Goal: Download file/media

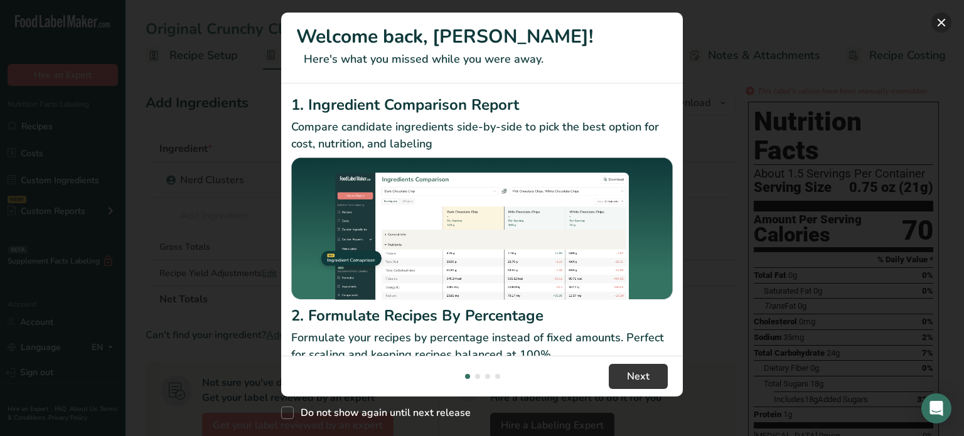
click at [945, 25] on button "New Features" at bounding box center [941, 23] width 20 height 20
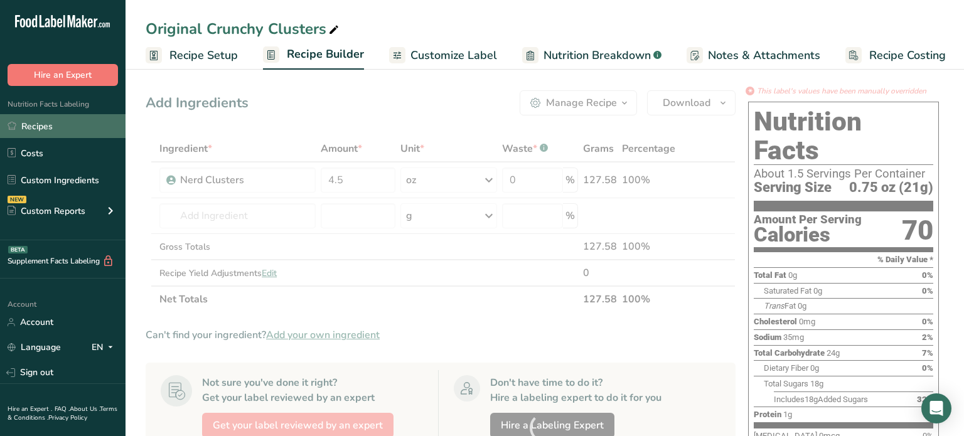
click at [59, 130] on div "New Features" at bounding box center [482, 218] width 964 height 436
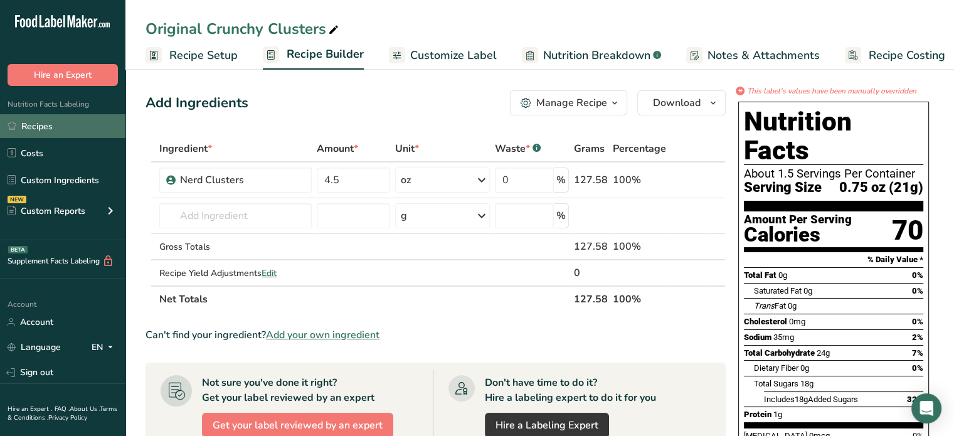
click at [72, 129] on link "Recipes" at bounding box center [62, 126] width 125 height 24
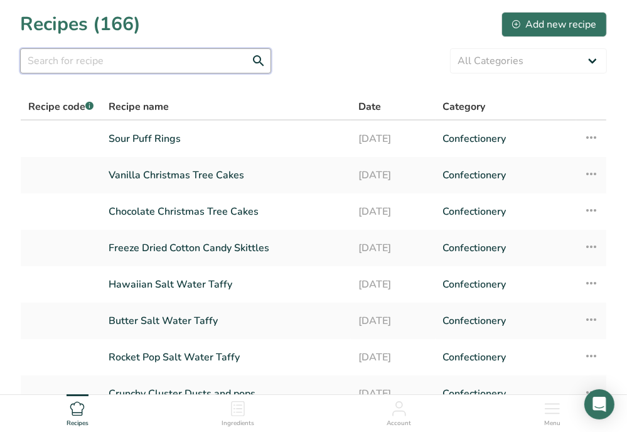
click at [171, 58] on input "text" at bounding box center [145, 60] width 251 height 25
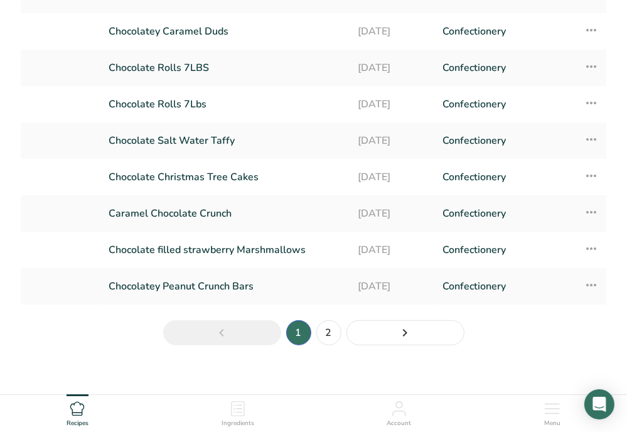
scroll to position [188, 0]
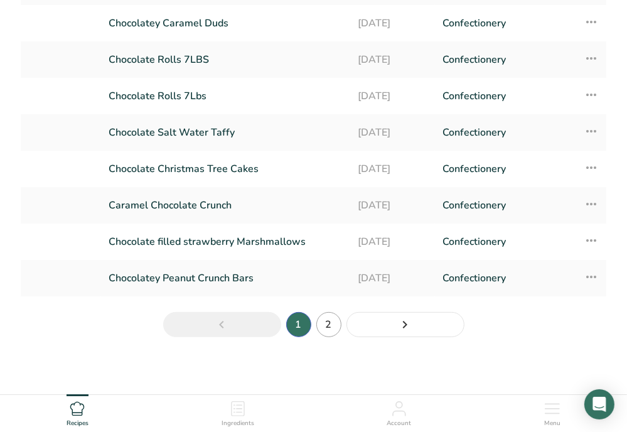
type input "choco"
click at [322, 318] on link "2" at bounding box center [328, 324] width 25 height 25
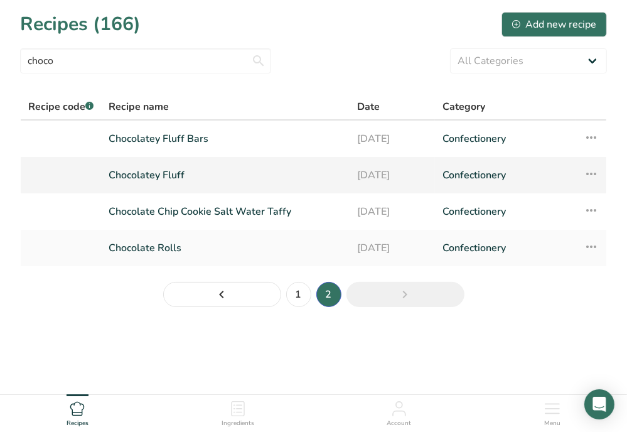
click at [206, 170] on link "Chocolatey Fluff" at bounding box center [226, 175] width 234 height 26
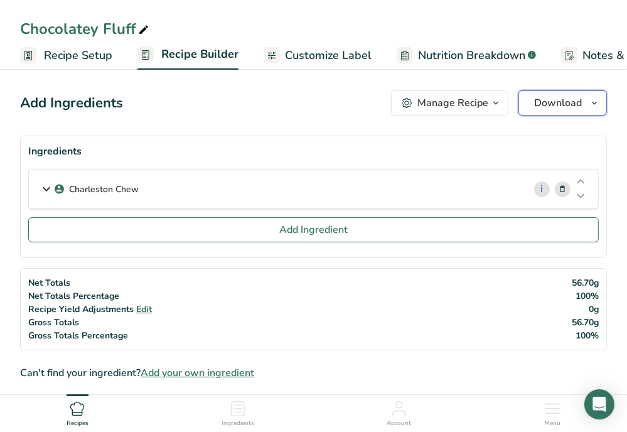
click at [549, 102] on span "Download" at bounding box center [558, 102] width 48 height 15
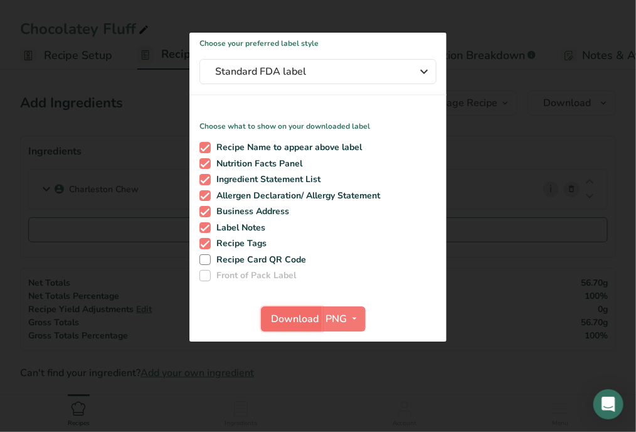
click at [309, 320] on span "Download" at bounding box center [296, 318] width 48 height 15
drag, startPoint x: 514, startPoint y: 231, endPoint x: 504, endPoint y: 229, distance: 10.8
click at [516, 230] on div at bounding box center [318, 216] width 636 height 432
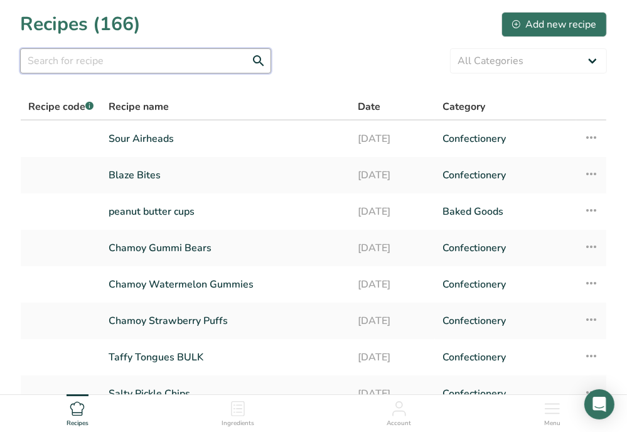
click at [163, 63] on input "text" at bounding box center [145, 60] width 251 height 25
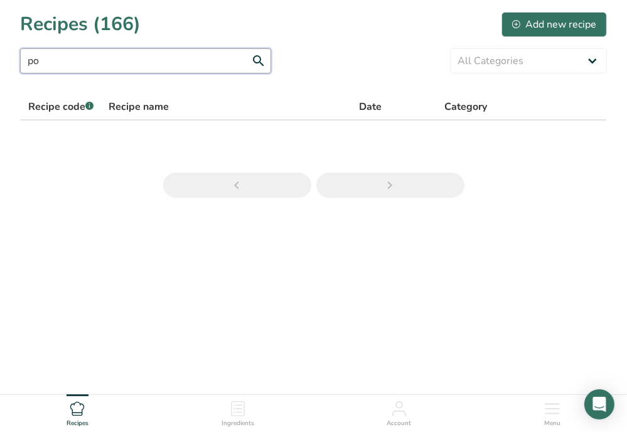
type input "p"
drag, startPoint x: 63, startPoint y: 59, endPoint x: -1, endPoint y: 57, distance: 64.6
click at [0, 57] on html "Recipes (166) Add new recipe original shell shock All Categories Baked Goods Be…" at bounding box center [313, 234] width 627 height 469
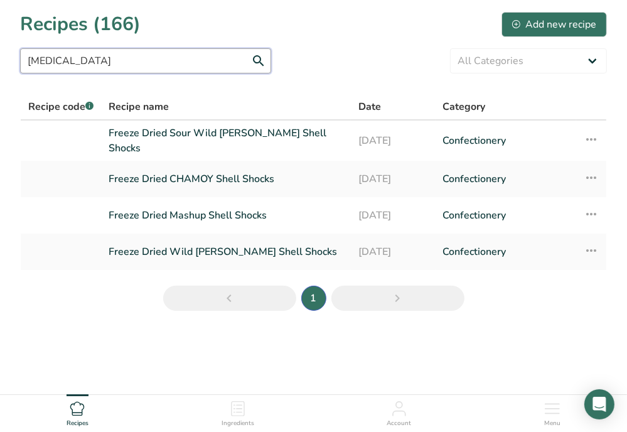
click at [126, 62] on input "shell shock" at bounding box center [145, 60] width 251 height 25
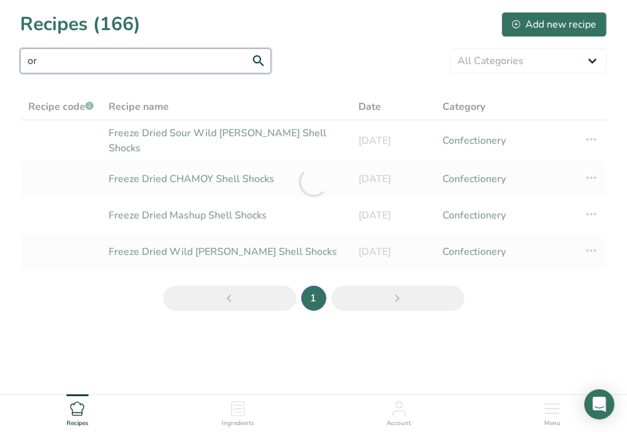
type input "o"
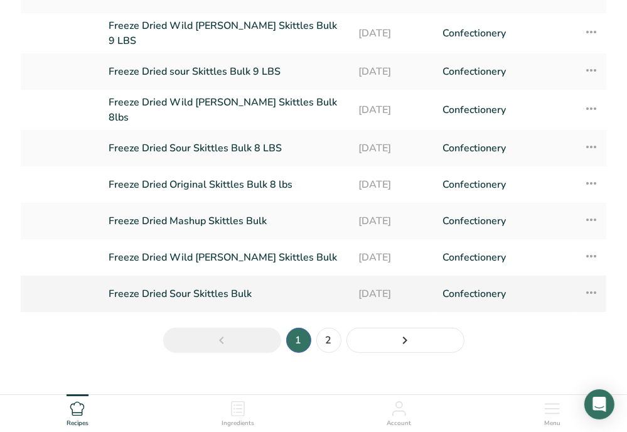
scroll to position [191, 0]
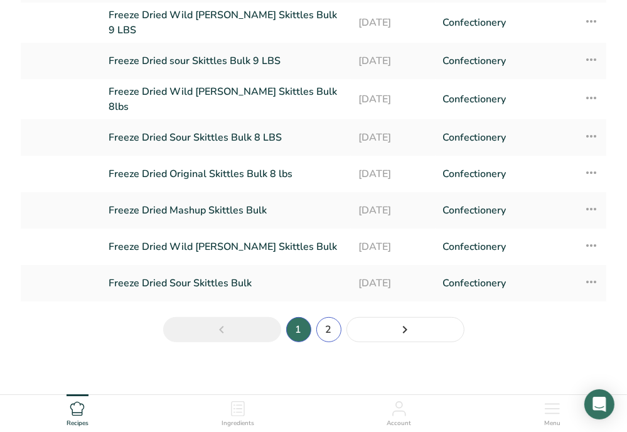
click at [324, 318] on link "2" at bounding box center [328, 329] width 25 height 25
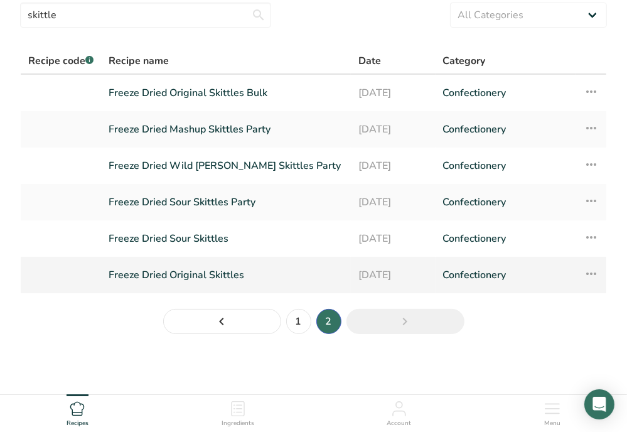
scroll to position [45, 0]
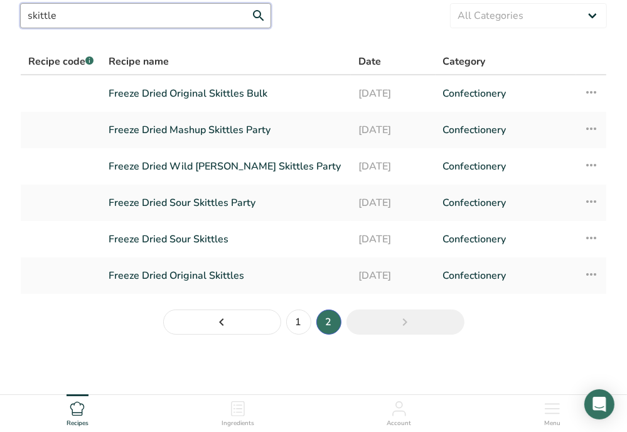
click at [136, 10] on input "skittle" at bounding box center [145, 15] width 251 height 25
click at [135, 10] on input "skittle" at bounding box center [145, 15] width 251 height 25
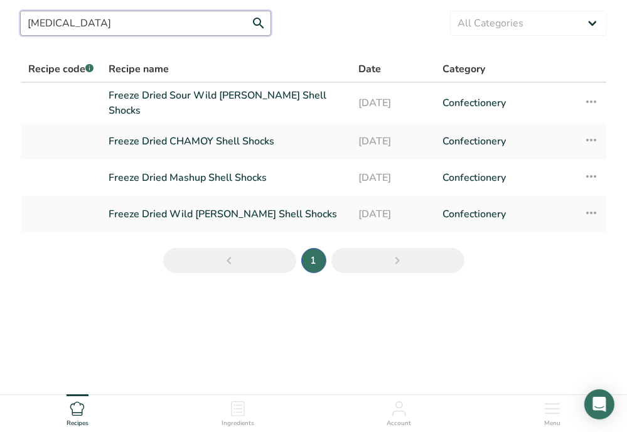
scroll to position [38, 0]
click at [158, 31] on input "shell shock" at bounding box center [145, 23] width 251 height 25
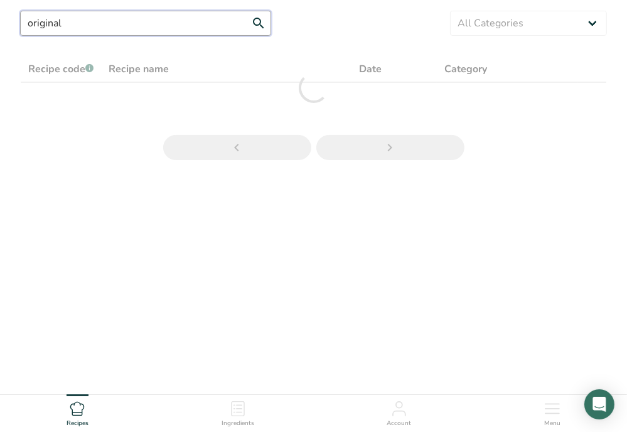
type input "original"
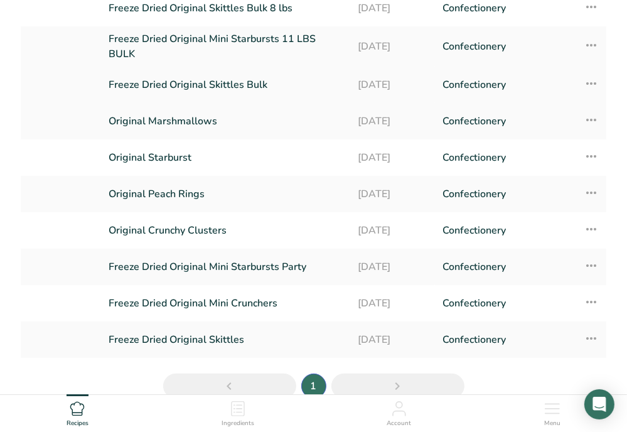
scroll to position [171, 0]
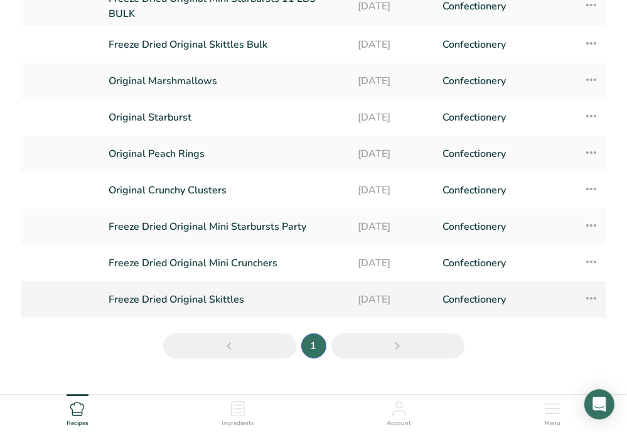
click at [210, 297] on link "Freeze Dried Original Skittles" at bounding box center [226, 299] width 234 height 26
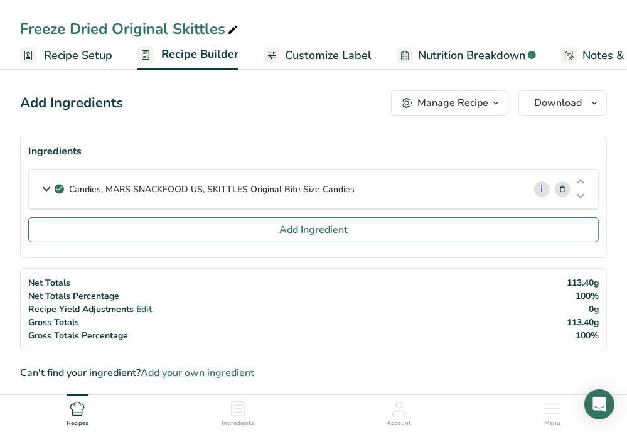
click at [208, 21] on div "Freeze Dried Original Skittles" at bounding box center [130, 29] width 220 height 23
click at [186, 26] on input "Freeze Dried Original Skittles" at bounding box center [313, 29] width 587 height 23
click at [171, 29] on input "Freeze Dried Original Skittles" at bounding box center [313, 29] width 587 height 23
click at [213, 30] on input "Freeze Dried Original Skittles" at bounding box center [313, 29] width 587 height 23
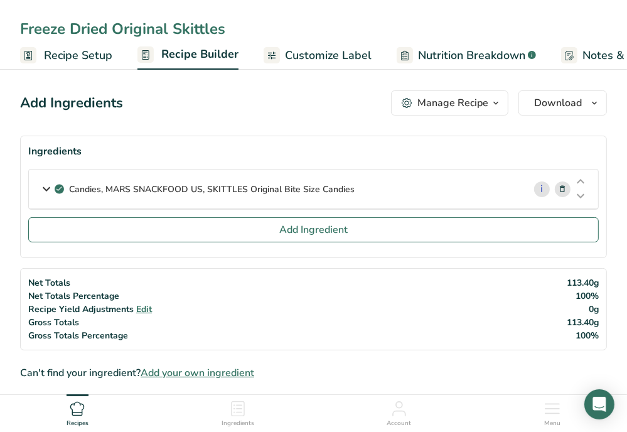
click at [213, 30] on input "Freeze Dried Original Skittles" at bounding box center [313, 29] width 587 height 23
type input "Original Shell Shocks"
click at [309, 114] on div "Add Ingredients Manage Recipe Delete Recipe Duplicate Recipe Scale Recipe Save …" at bounding box center [313, 102] width 587 height 25
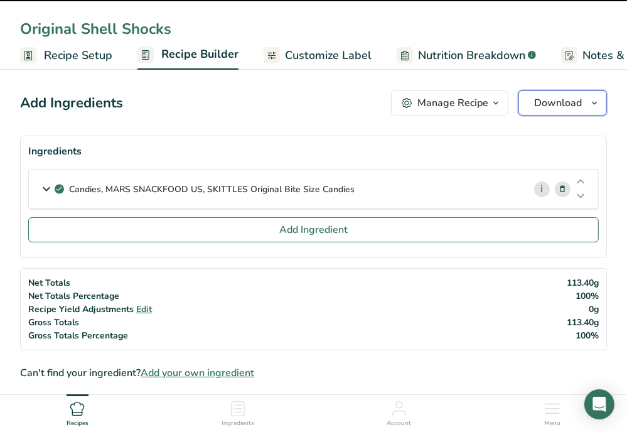
click at [572, 104] on span "Download" at bounding box center [558, 102] width 48 height 15
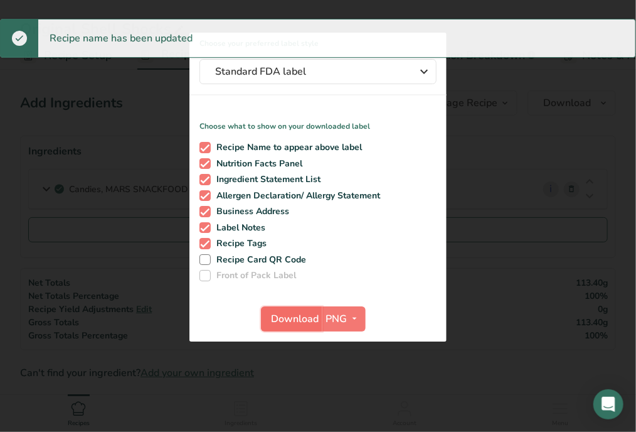
click at [306, 318] on span "Download" at bounding box center [296, 318] width 48 height 15
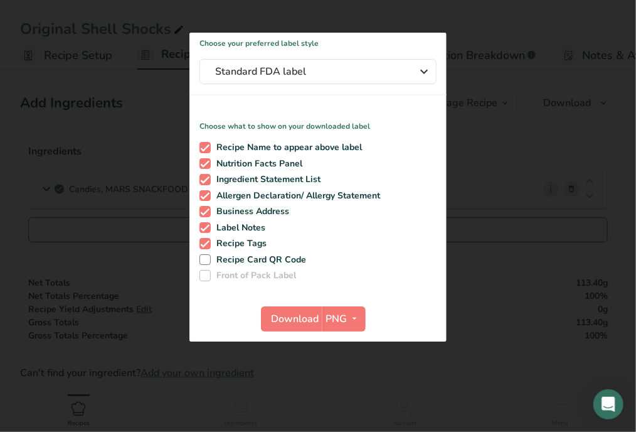
drag, startPoint x: 494, startPoint y: 100, endPoint x: 482, endPoint y: 98, distance: 12.1
click at [494, 100] on div at bounding box center [318, 216] width 636 height 432
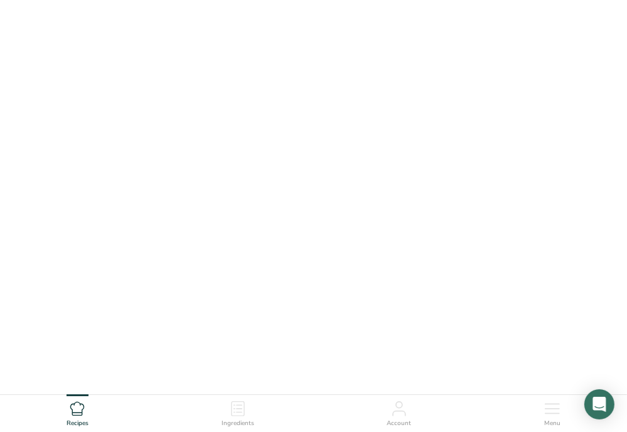
scroll to position [38, 0]
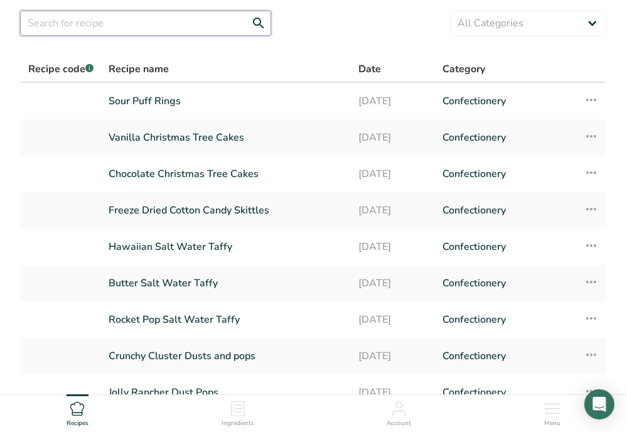
click at [166, 21] on input "text" at bounding box center [145, 23] width 251 height 25
type input "sour"
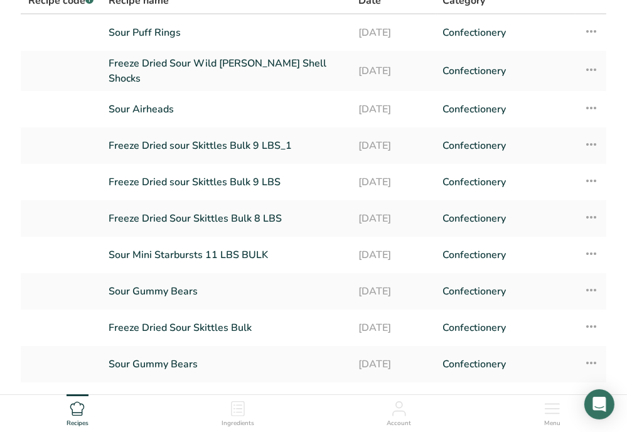
scroll to position [191, 0]
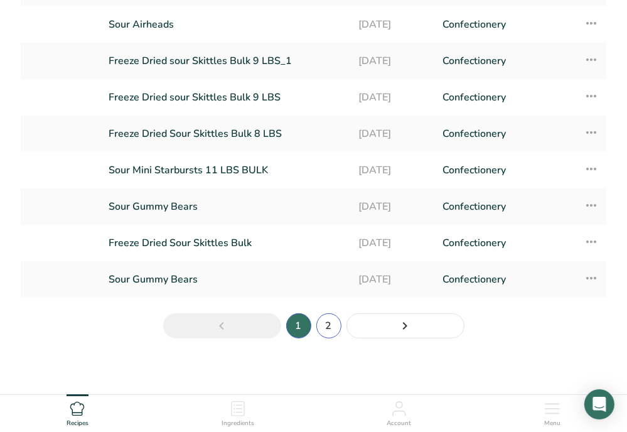
click at [335, 328] on link "2" at bounding box center [328, 325] width 25 height 25
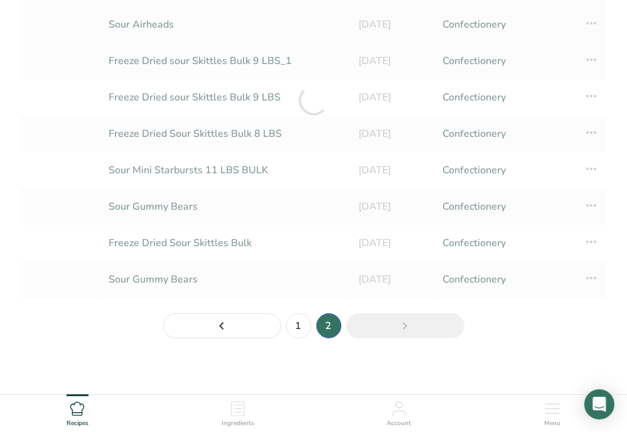
scroll to position [38, 0]
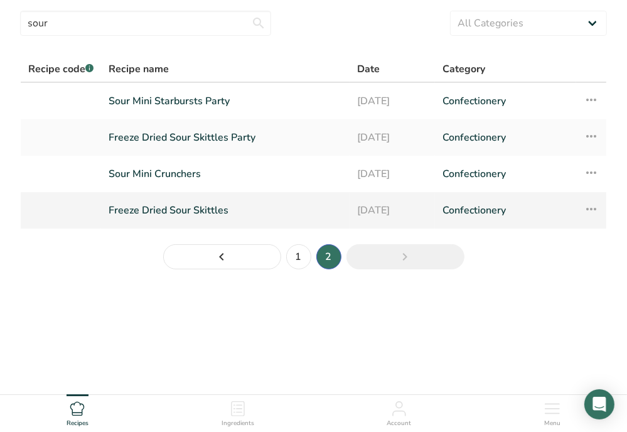
click at [170, 200] on link "Freeze Dried Sour Skittles" at bounding box center [225, 210] width 233 height 26
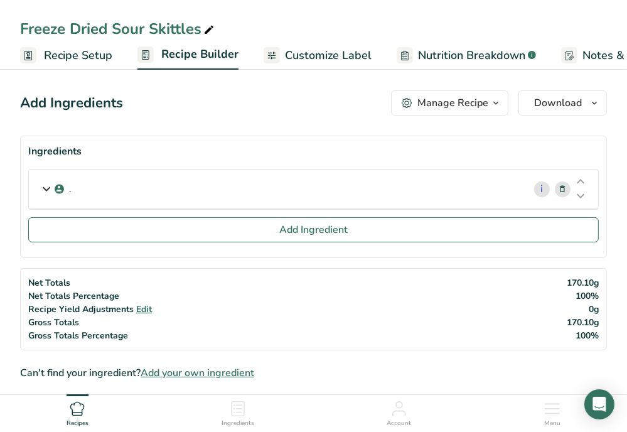
click at [159, 27] on div "Freeze Dried Sour Skittles" at bounding box center [118, 29] width 196 height 23
click at [159, 27] on input "Freeze Dried Sour Skittles" at bounding box center [313, 29] width 587 height 23
type input "Sour Shell Shocks"
click at [463, 106] on div "Manage Recipe" at bounding box center [452, 102] width 71 height 15
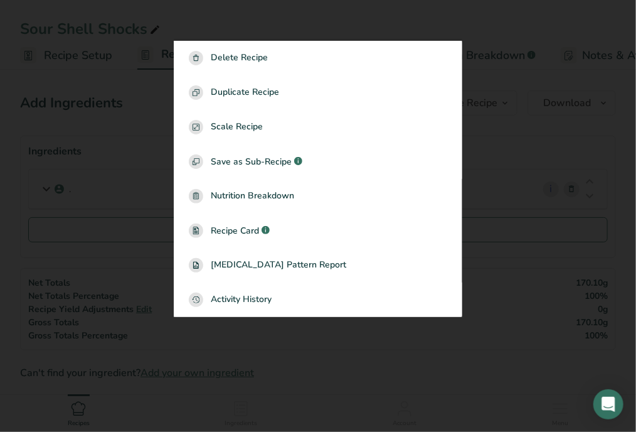
click at [274, 9] on div at bounding box center [318, 216] width 636 height 432
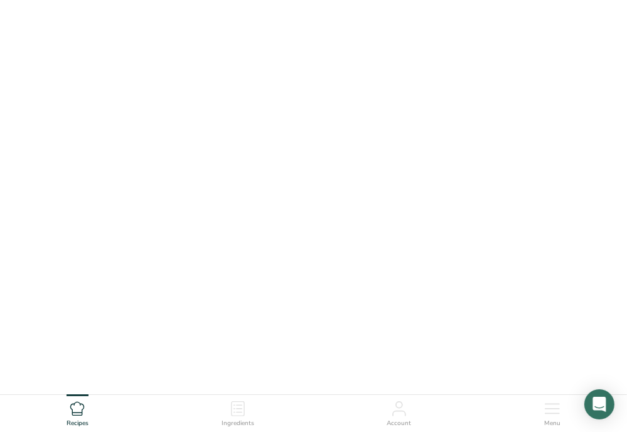
scroll to position [38, 0]
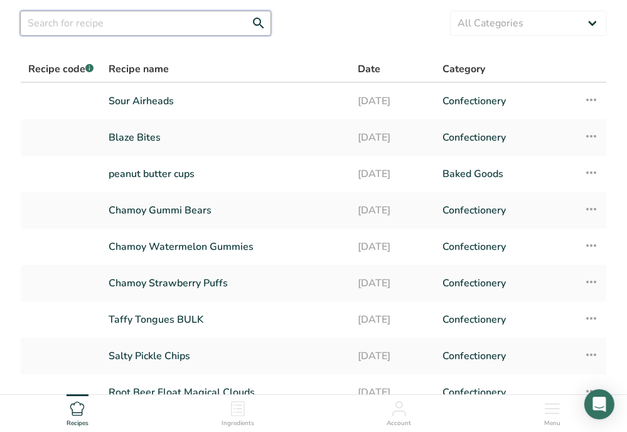
click at [176, 33] on input "text" at bounding box center [145, 23] width 251 height 25
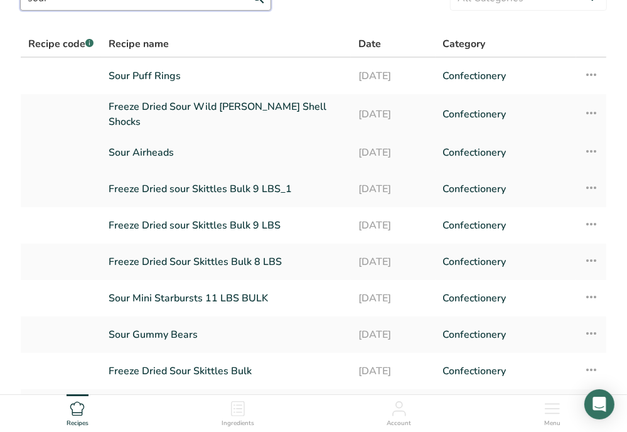
scroll to position [163, 0]
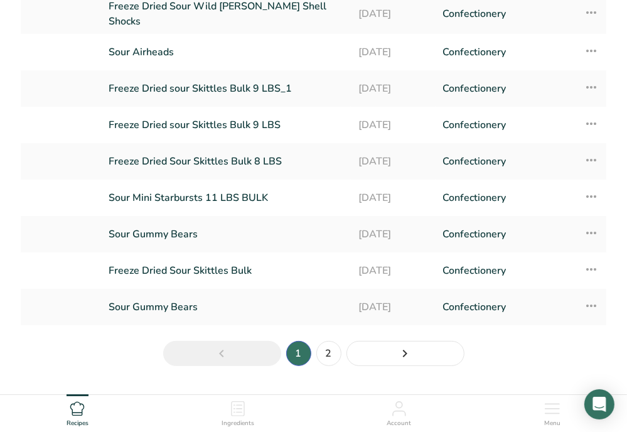
type input "sour"
click at [344, 351] on nav "1 2" at bounding box center [314, 353] width 306 height 30
click at [338, 351] on link "2" at bounding box center [328, 353] width 25 height 25
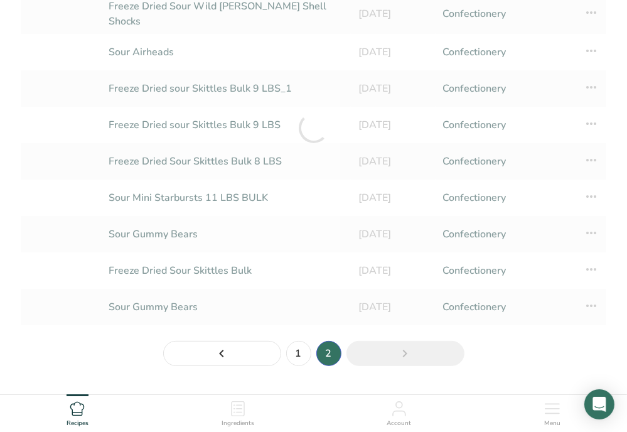
scroll to position [38, 0]
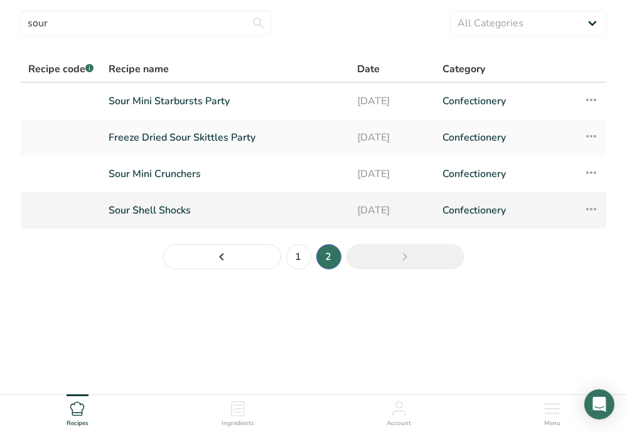
click at [167, 200] on link "Sour Shell Shocks" at bounding box center [225, 210] width 233 height 26
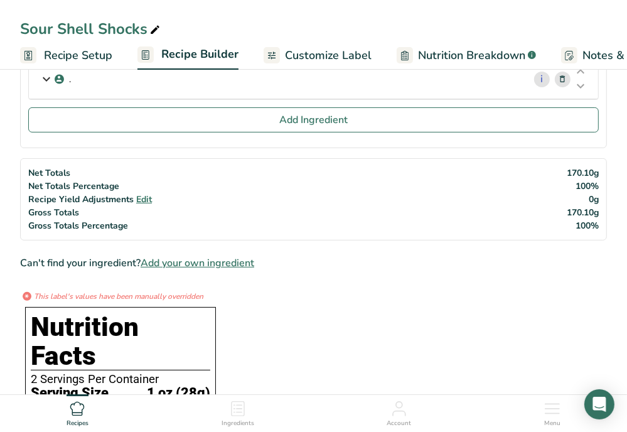
scroll to position [125, 0]
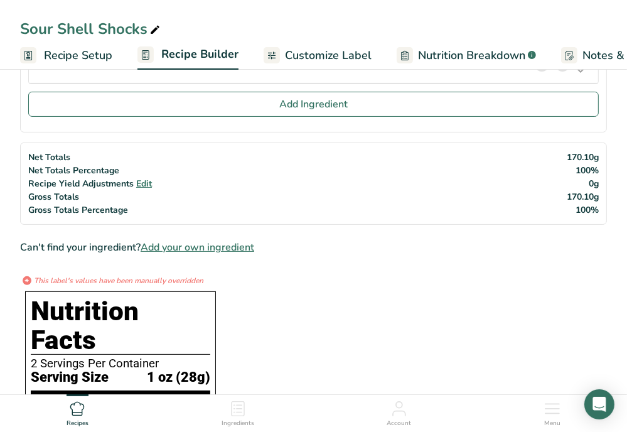
click at [150, 179] on span "Edit" at bounding box center [144, 184] width 16 height 12
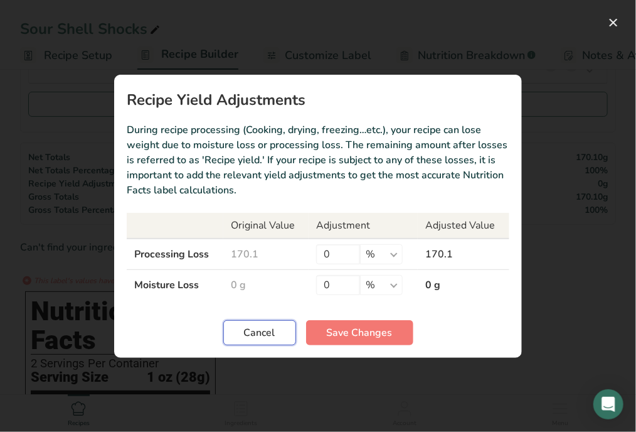
click at [273, 329] on span "Cancel" at bounding box center [259, 332] width 31 height 15
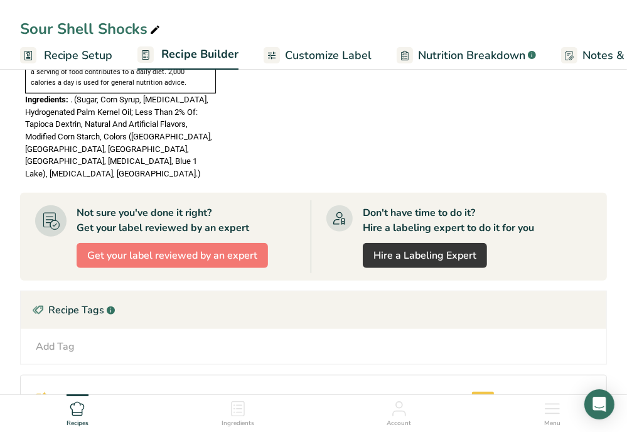
scroll to position [502, 0]
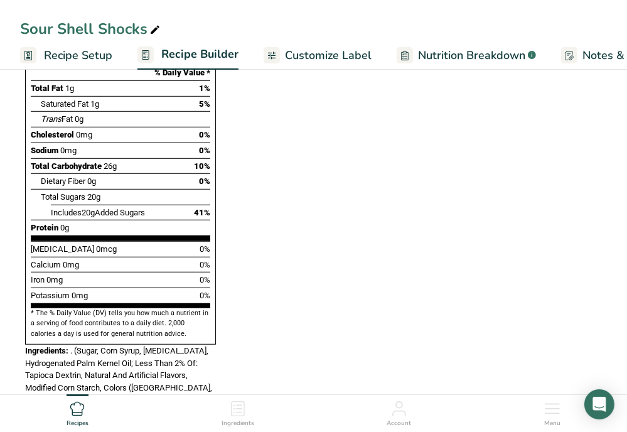
click at [318, 62] on link "Customize Label" at bounding box center [317, 55] width 108 height 28
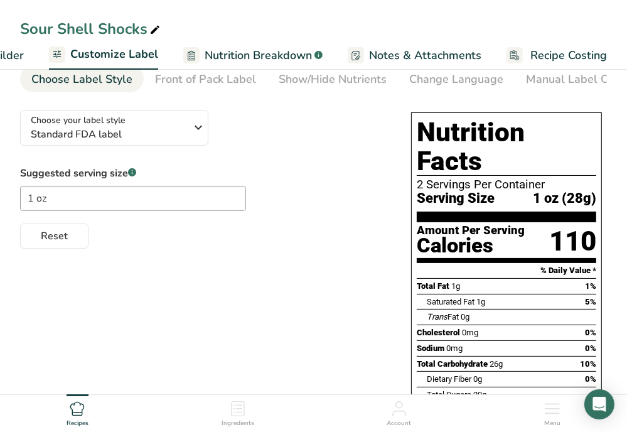
scroll to position [31, 0]
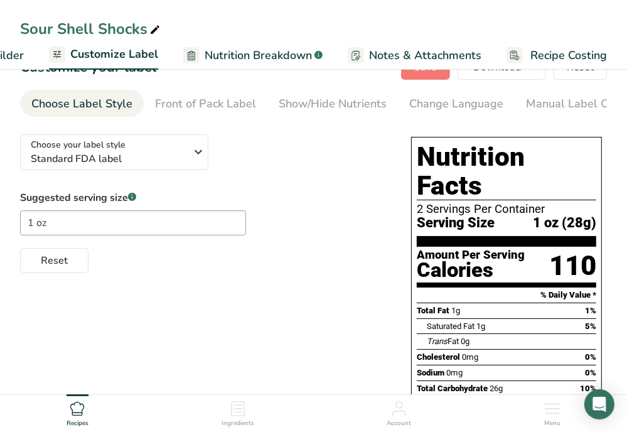
click at [418, 203] on div "2 Servings Per Container" at bounding box center [506, 209] width 179 height 13
click at [248, 193] on div "Suggested serving size .a-a{fill:#347362;}.b-a{fill:#fff;} 1 oz Reset" at bounding box center [203, 231] width 366 height 83
click at [189, 227] on input "1 oz" at bounding box center [133, 222] width 226 height 25
click at [186, 232] on input "1 oz" at bounding box center [133, 222] width 226 height 25
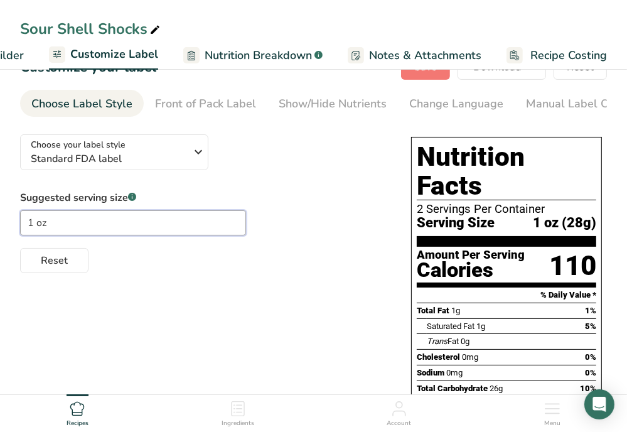
click at [186, 232] on input "1 oz" at bounding box center [133, 222] width 226 height 25
click at [291, 193] on div "Suggested serving size .a-a{fill:#347362;}.b-a{fill:#fff;} 1 oz Reset" at bounding box center [203, 231] width 366 height 83
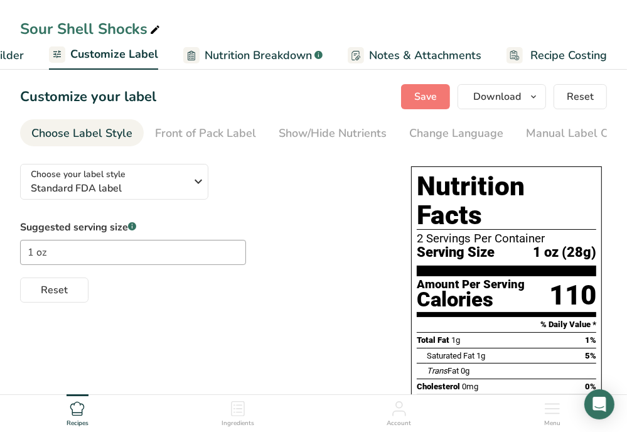
scroll to position [0, 0]
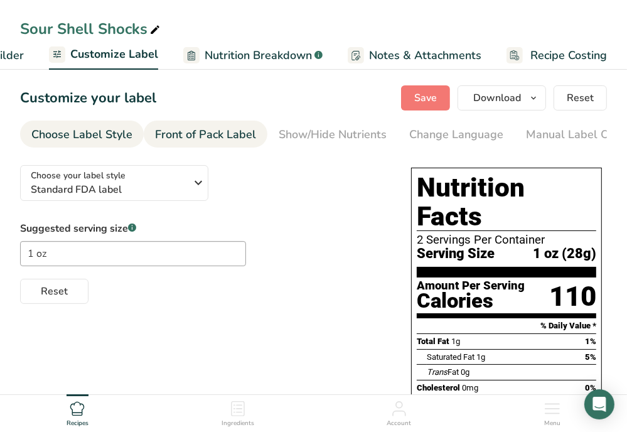
click at [212, 126] on div "Front of Pack Label" at bounding box center [205, 134] width 101 height 17
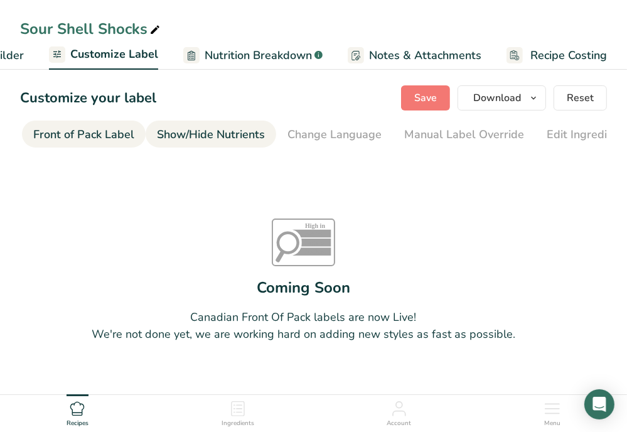
click at [265, 140] on li "Show/Hide Nutrients" at bounding box center [211, 133] width 130 height 27
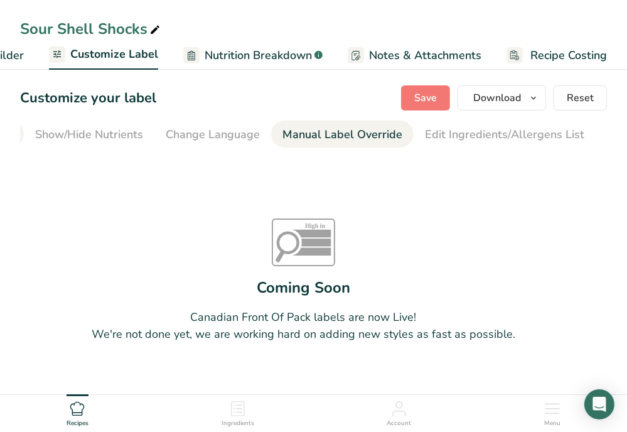
click at [309, 134] on div "Manual Label Override" at bounding box center [342, 134] width 120 height 17
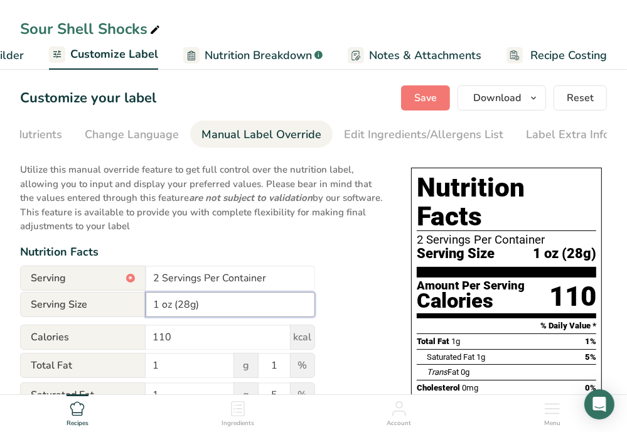
click at [156, 307] on input "1 oz (28g)" at bounding box center [230, 304] width 169 height 25
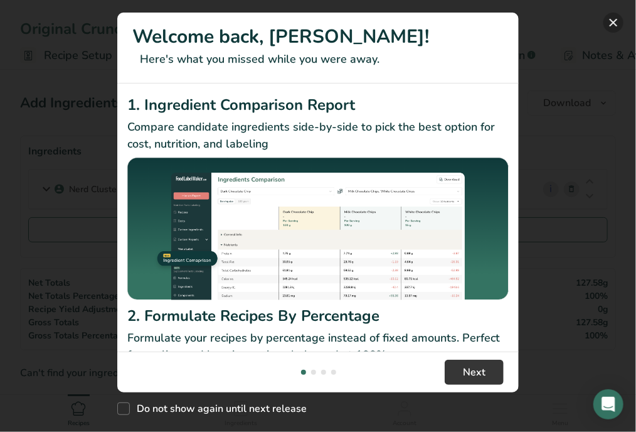
click at [619, 26] on button "New Features" at bounding box center [613, 23] width 20 height 20
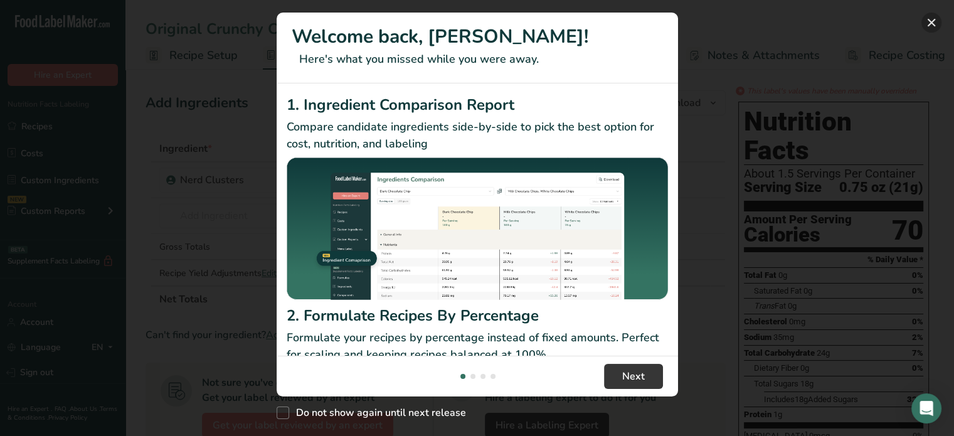
click at [626, 22] on button "New Features" at bounding box center [932, 23] width 20 height 20
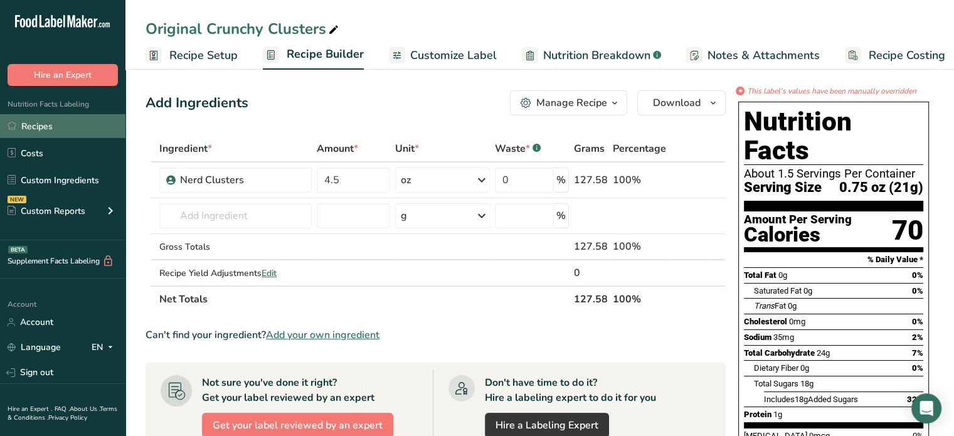
click at [50, 137] on link "Recipes" at bounding box center [62, 126] width 125 height 24
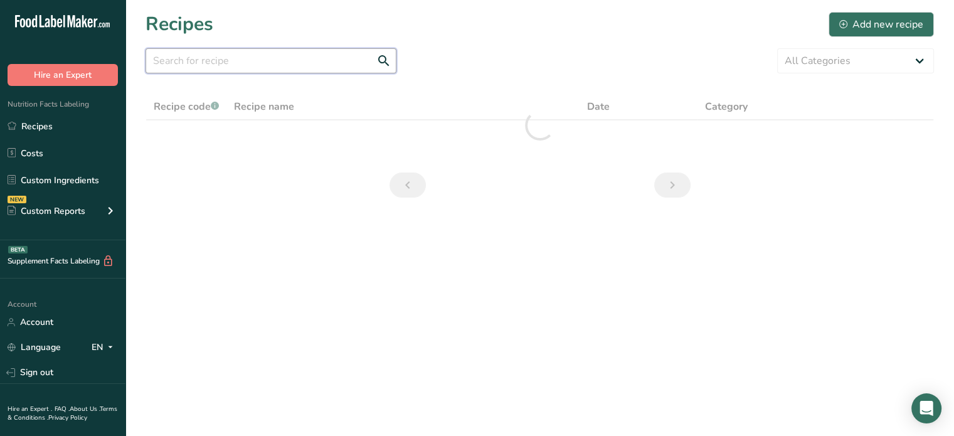
click at [287, 63] on input "text" at bounding box center [271, 60] width 251 height 25
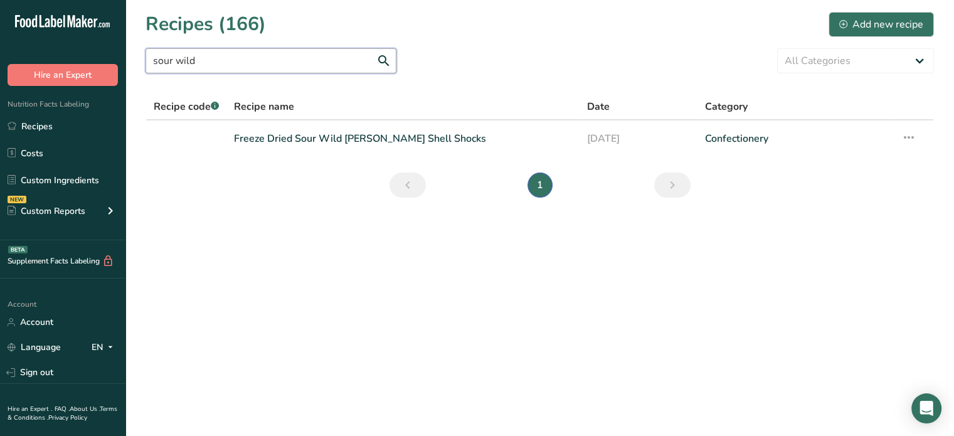
type input "sour wild"
click at [331, 139] on link "Freeze Dried Sour Wild [PERSON_NAME] Shell Shocks" at bounding box center [403, 138] width 338 height 26
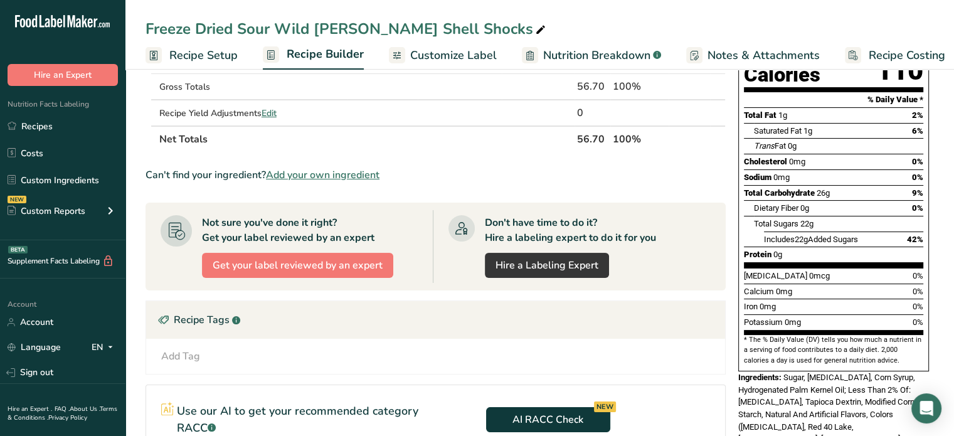
scroll to position [188, 0]
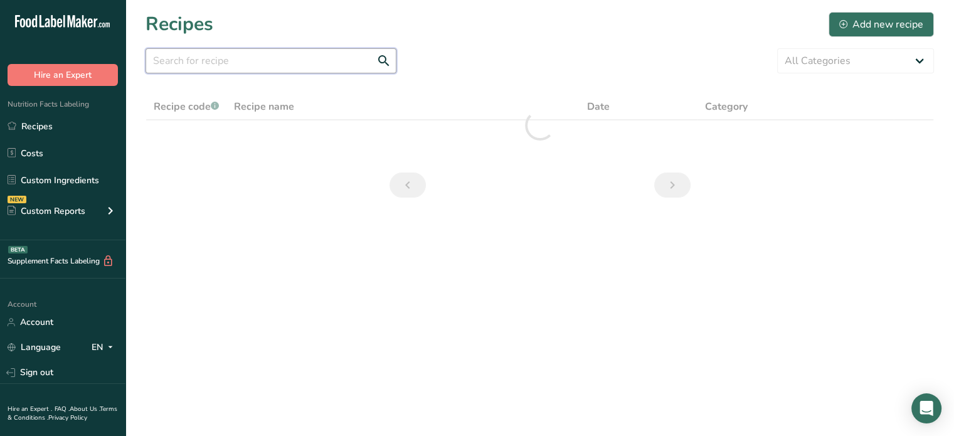
click at [253, 70] on input "text" at bounding box center [271, 60] width 251 height 25
click at [251, 67] on input "text" at bounding box center [271, 60] width 251 height 25
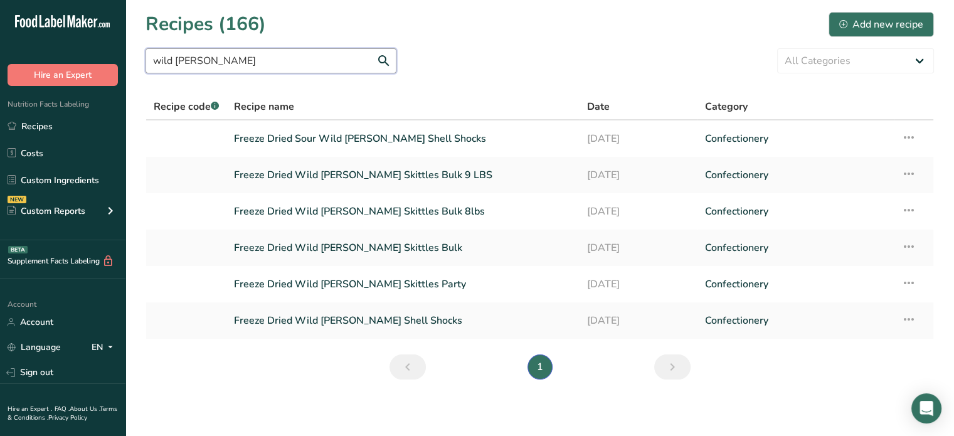
click at [320, 65] on input "wild [PERSON_NAME]" at bounding box center [271, 60] width 251 height 25
click at [317, 65] on input "wild [PERSON_NAME]" at bounding box center [271, 60] width 251 height 25
click at [317, 66] on input "wild berry" at bounding box center [271, 60] width 251 height 25
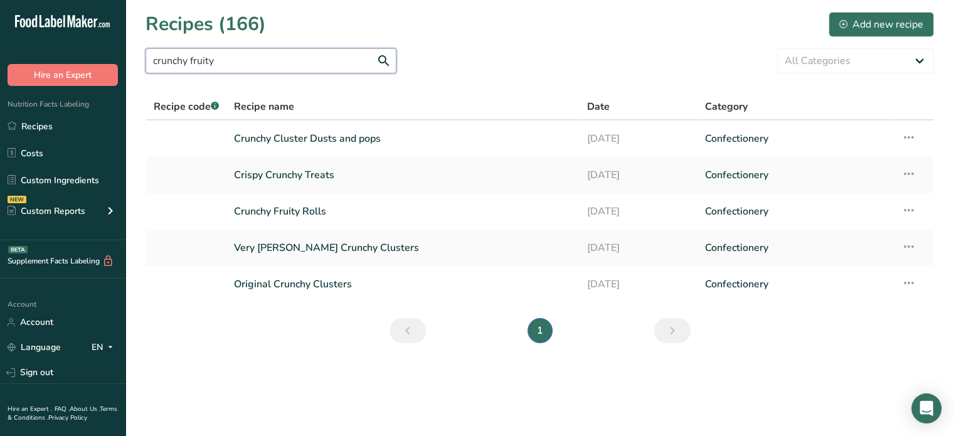
type input "crunchy fruity"
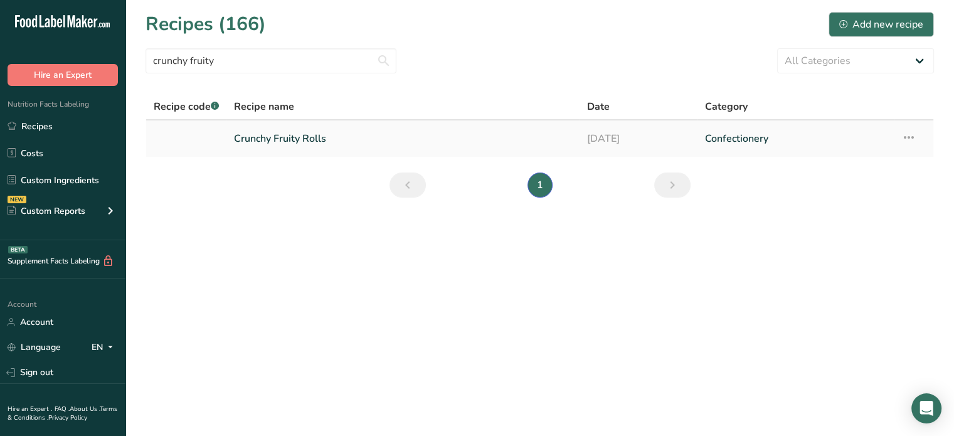
click at [417, 136] on link "Crunchy Fruity Rolls" at bounding box center [403, 138] width 338 height 26
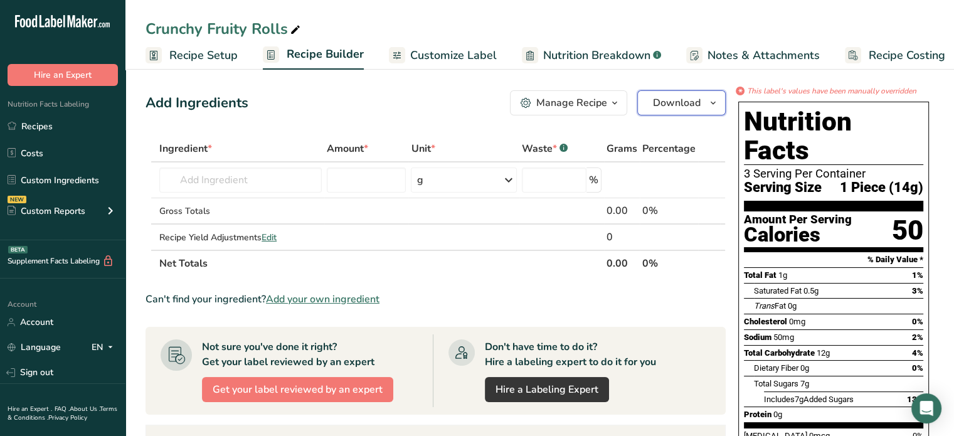
click at [626, 109] on span "Download" at bounding box center [677, 102] width 48 height 15
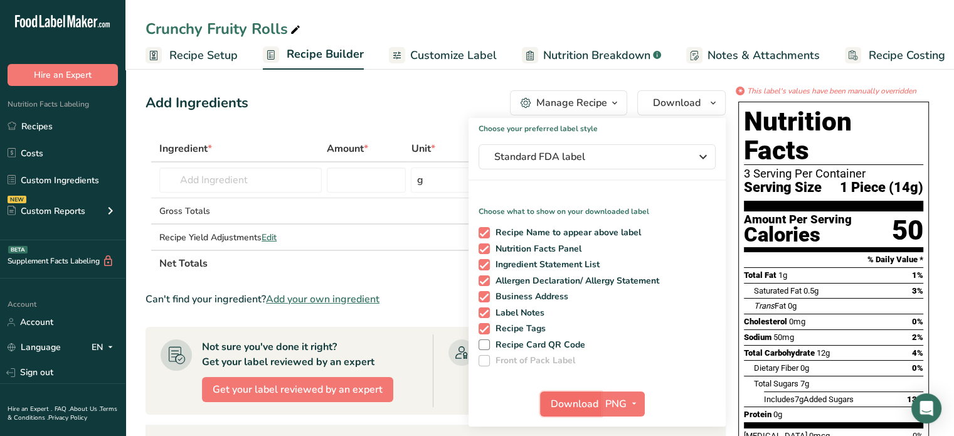
click at [585, 408] on span "Download" at bounding box center [575, 403] width 48 height 15
click at [575, 404] on span "Download" at bounding box center [575, 403] width 48 height 15
click at [48, 124] on link "Recipes" at bounding box center [62, 126] width 125 height 24
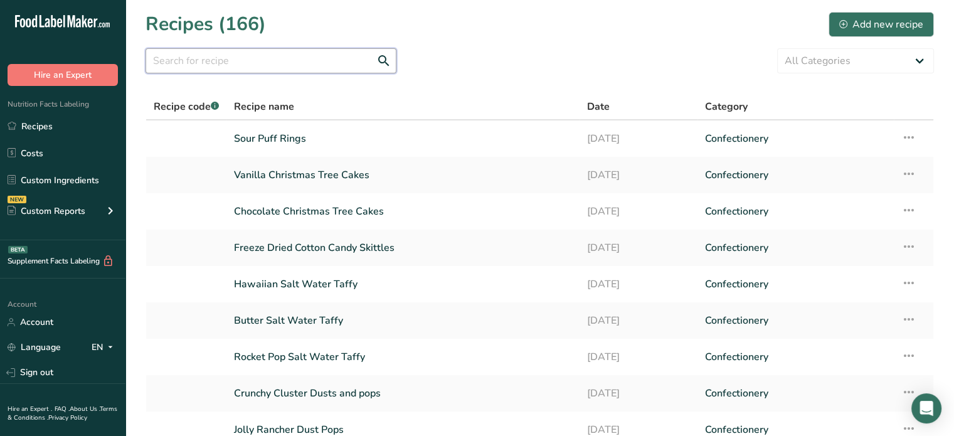
drag, startPoint x: 298, startPoint y: 57, endPoint x: 314, endPoint y: 57, distance: 15.7
click at [297, 57] on input "text" at bounding box center [271, 60] width 251 height 25
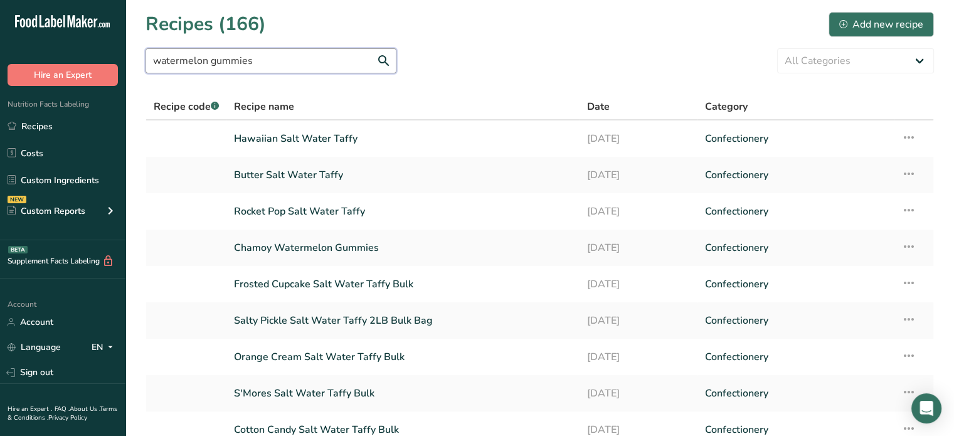
type input "watermelon gummies"
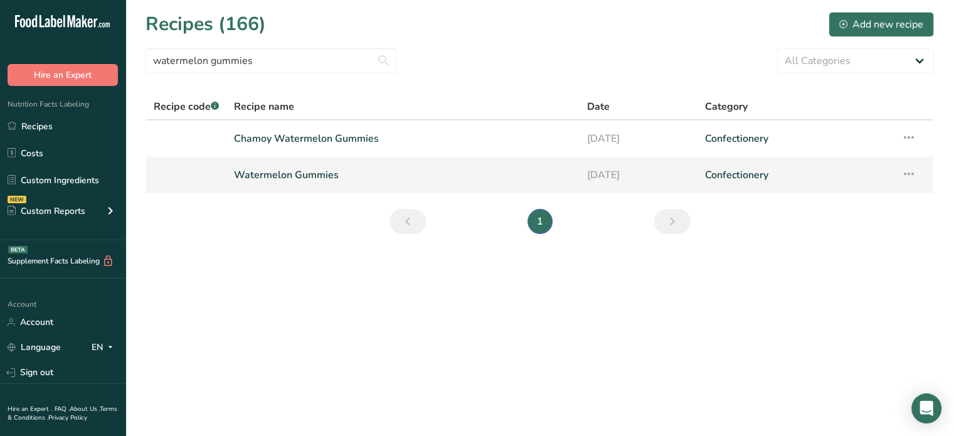
click at [316, 176] on link "Watermelon Gummies" at bounding box center [403, 175] width 338 height 26
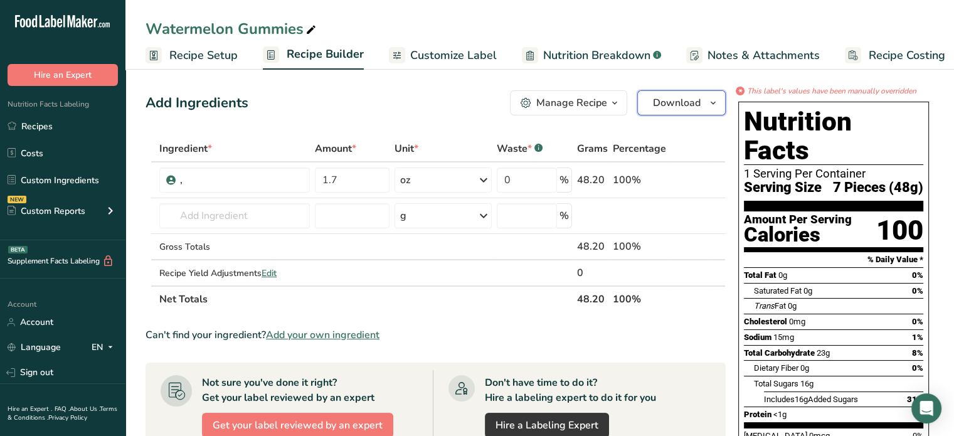
click at [626, 104] on span "Download" at bounding box center [677, 102] width 48 height 15
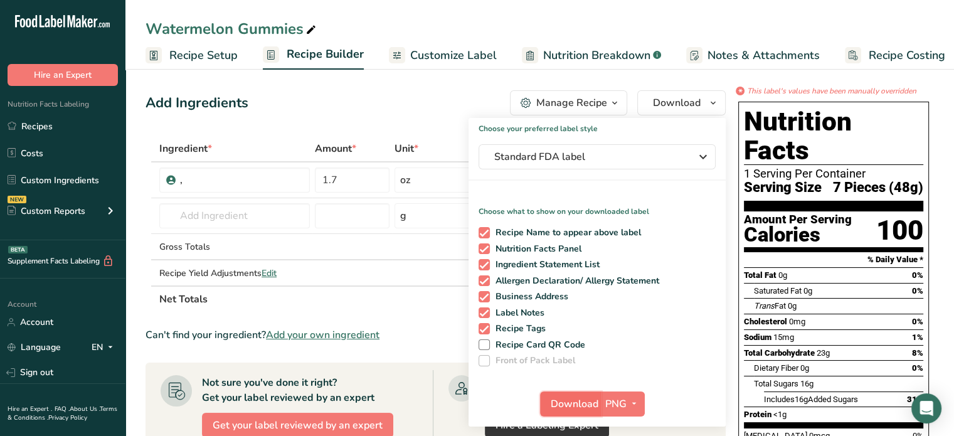
click at [583, 395] on button "Download" at bounding box center [570, 403] width 61 height 25
click at [42, 129] on link "Recipes" at bounding box center [62, 126] width 125 height 24
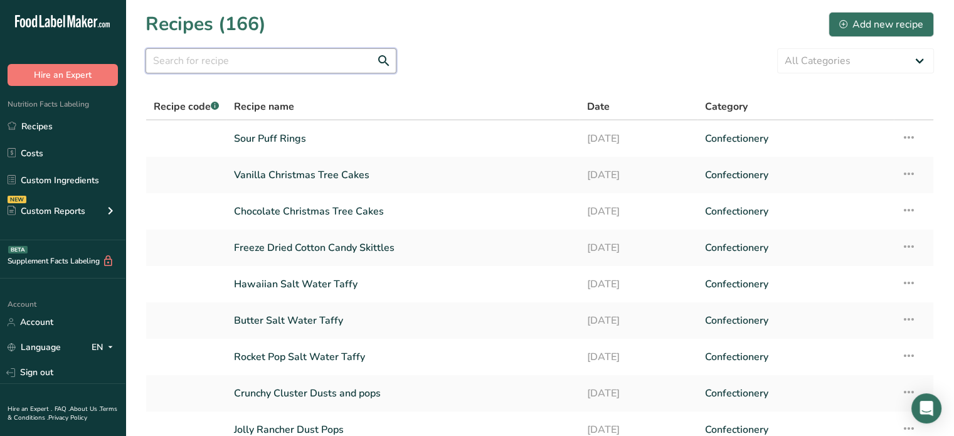
click at [264, 66] on input "text" at bounding box center [271, 60] width 251 height 25
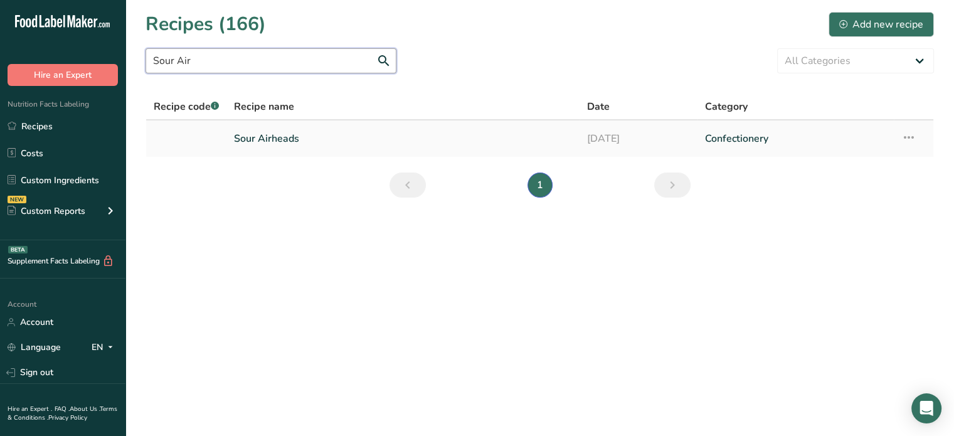
type input "Sour Air"
click at [263, 137] on link "Sour Airheads" at bounding box center [403, 138] width 338 height 26
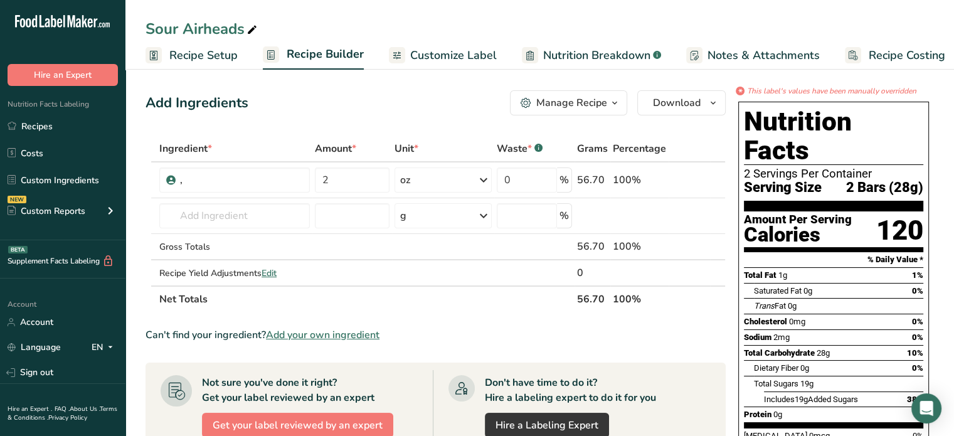
click at [240, 27] on div "Sour Airheads" at bounding box center [203, 29] width 114 height 23
click at [240, 27] on input "Sour Airheads" at bounding box center [540, 29] width 789 height 23
type input "Sour Air Crunchers"
click at [427, 16] on div "Sour Air Crunchers Recipe Setup Recipe Builder Customize Label Nutrition Breakd…" at bounding box center [539, 35] width 829 height 70
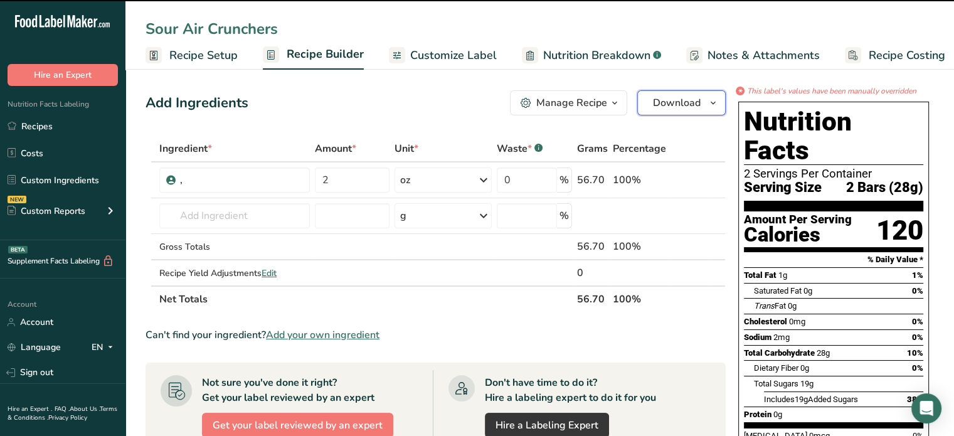
click at [626, 105] on span "Download" at bounding box center [677, 102] width 48 height 15
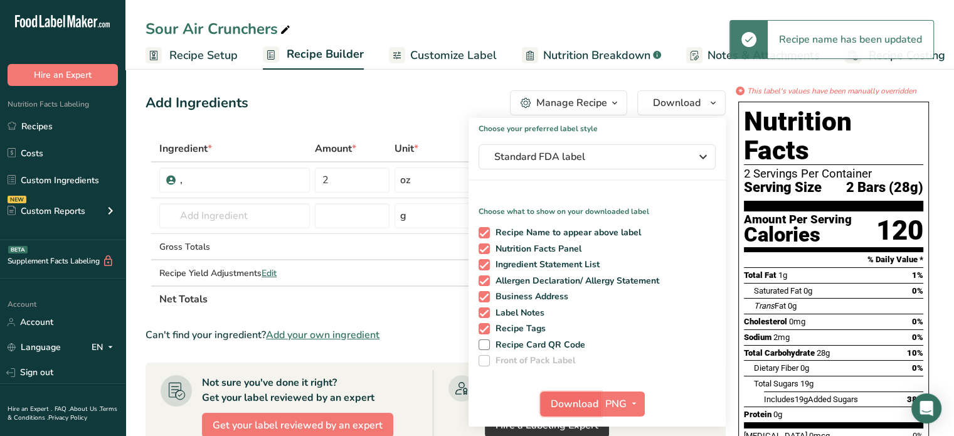
click at [561, 398] on span "Download" at bounding box center [575, 403] width 48 height 15
